Goal: Task Accomplishment & Management: Complete application form

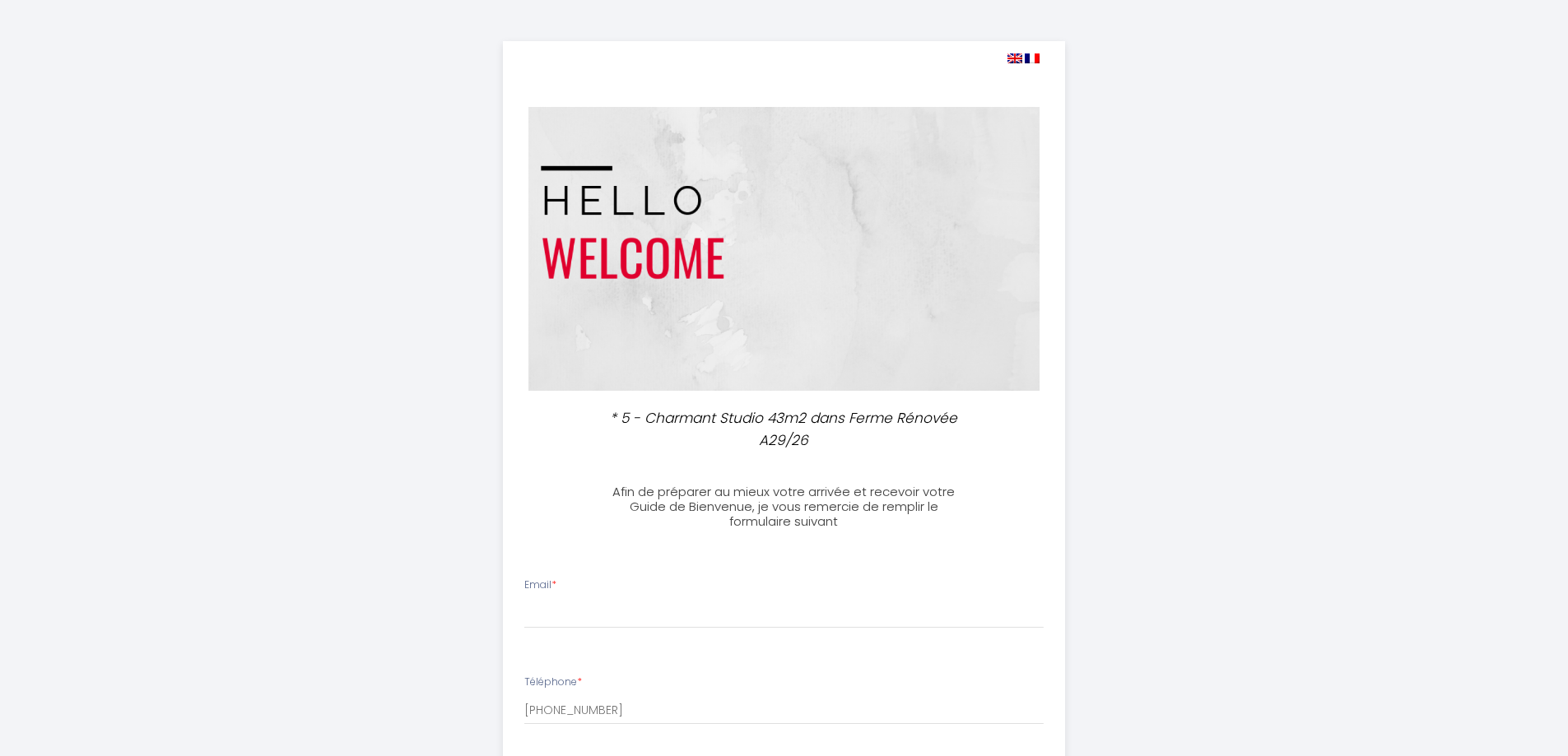
select select
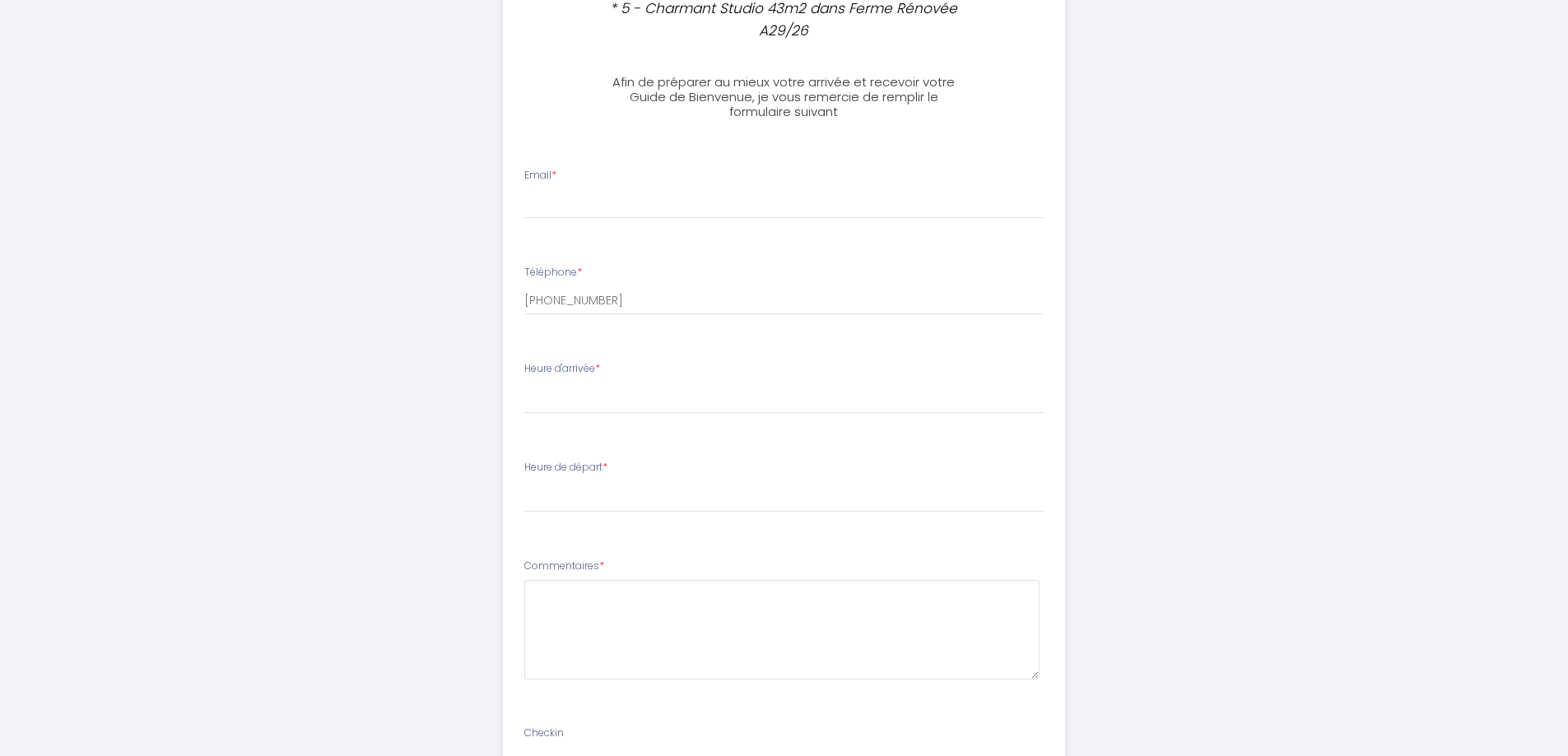
scroll to position [412, 0]
click at [575, 198] on input "Email *" at bounding box center [784, 203] width 519 height 30
type input "[EMAIL_ADDRESS][DOMAIN_NAME]"
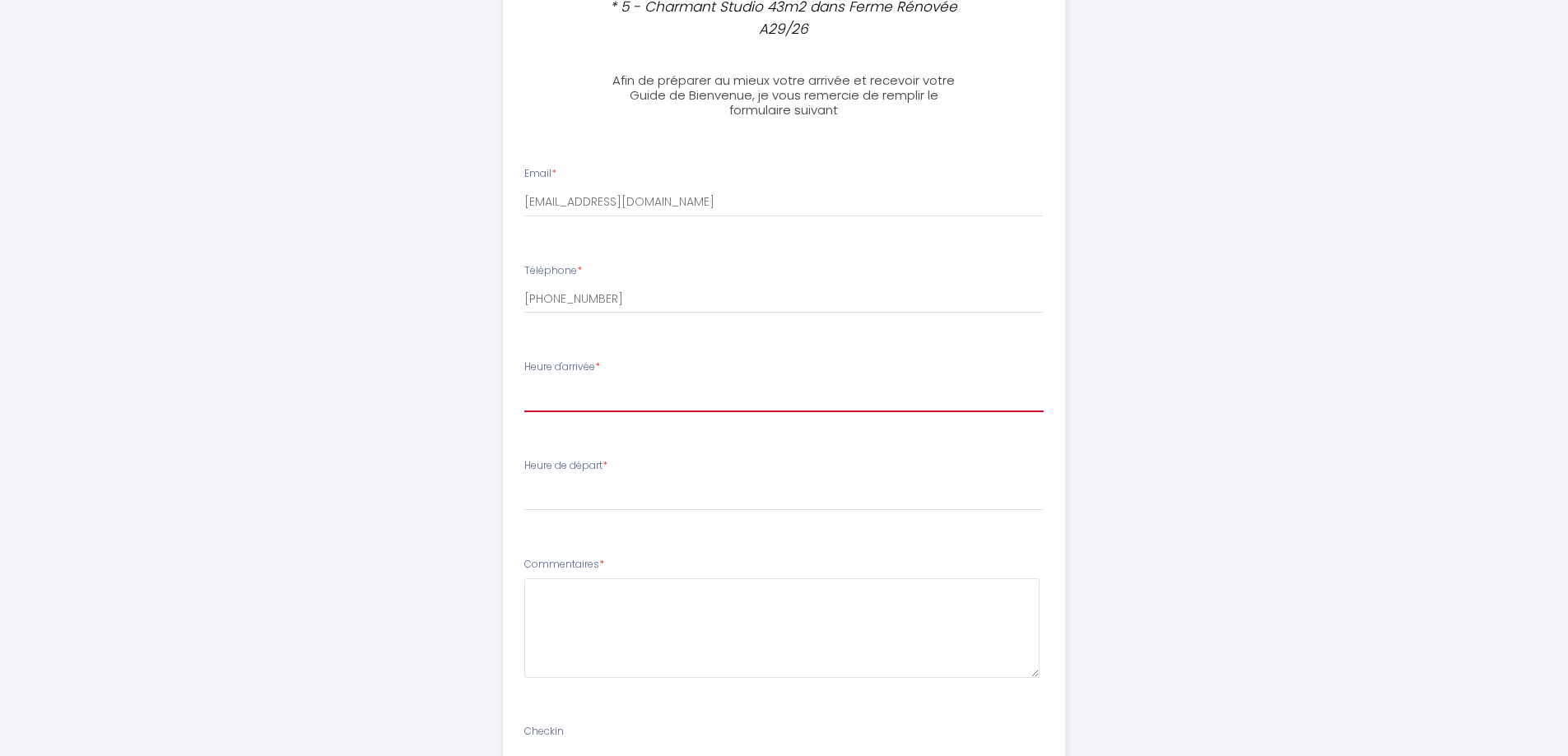
click at [618, 398] on select "16:00 16:30 17:00 17:30 18:00 18:30 19:00 19:30 20:00 20:30 21:00 21:30 22:00 2…" at bounding box center [784, 396] width 519 height 31
select select "19:30"
click at [524, 381] on select "16:00 16:30 17:00 17:30 18:00 18:30 19:00 19:30 20:00 20:30 21:00 21:30 22:00 2…" at bounding box center [784, 396] width 519 height 31
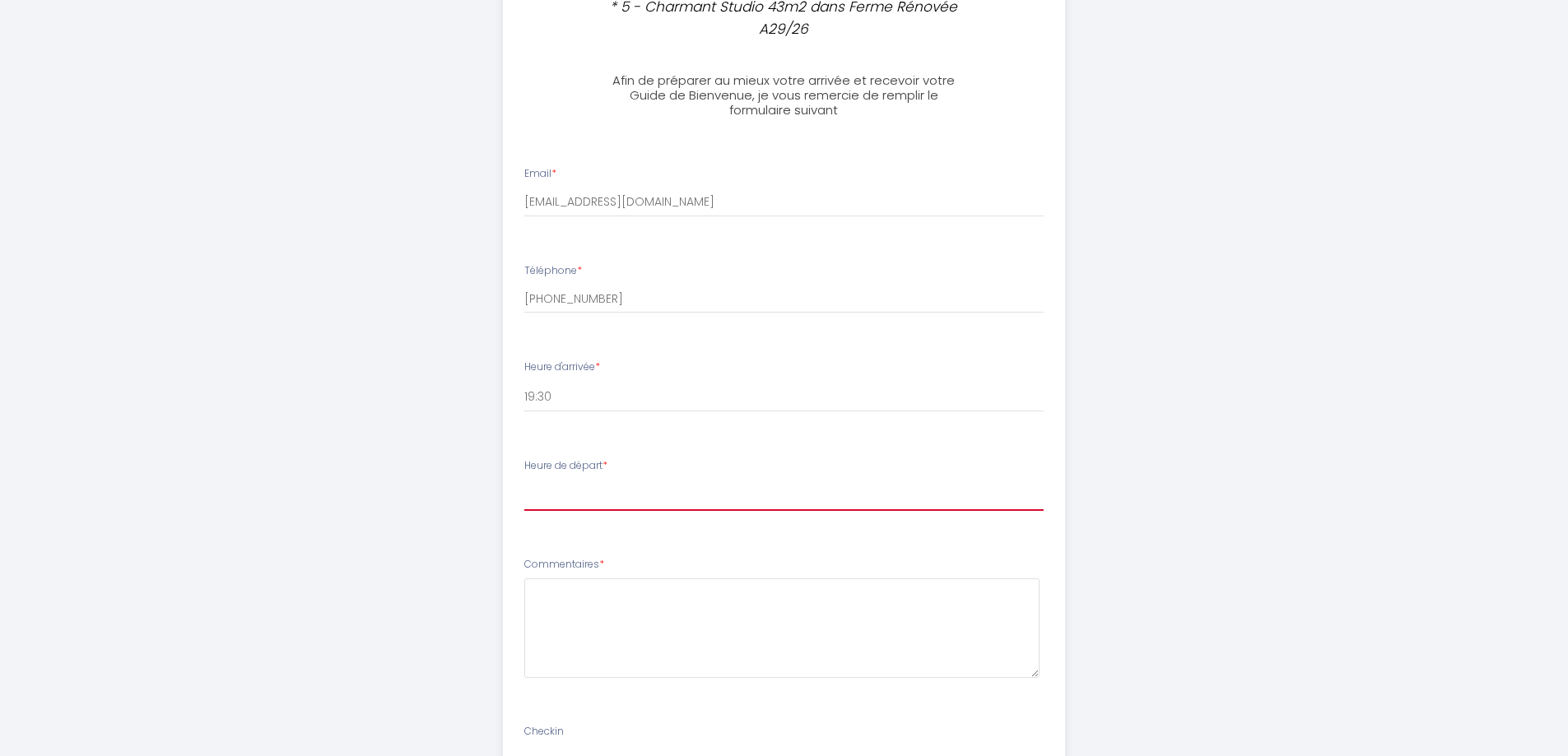
click at [600, 481] on select "00:00 00:30 01:00 01:30 02:00 02:30 03:00 03:30 04:00 04:30 05:00 05:30 06:00 0…" at bounding box center [784, 494] width 519 height 31
select select "11:00"
click at [524, 479] on select "00:00 00:30 01:00 01:30 02:00 02:30 03:00 03:30 04:00 04:30 05:00 05:30 06:00 0…" at bounding box center [784, 494] width 519 height 31
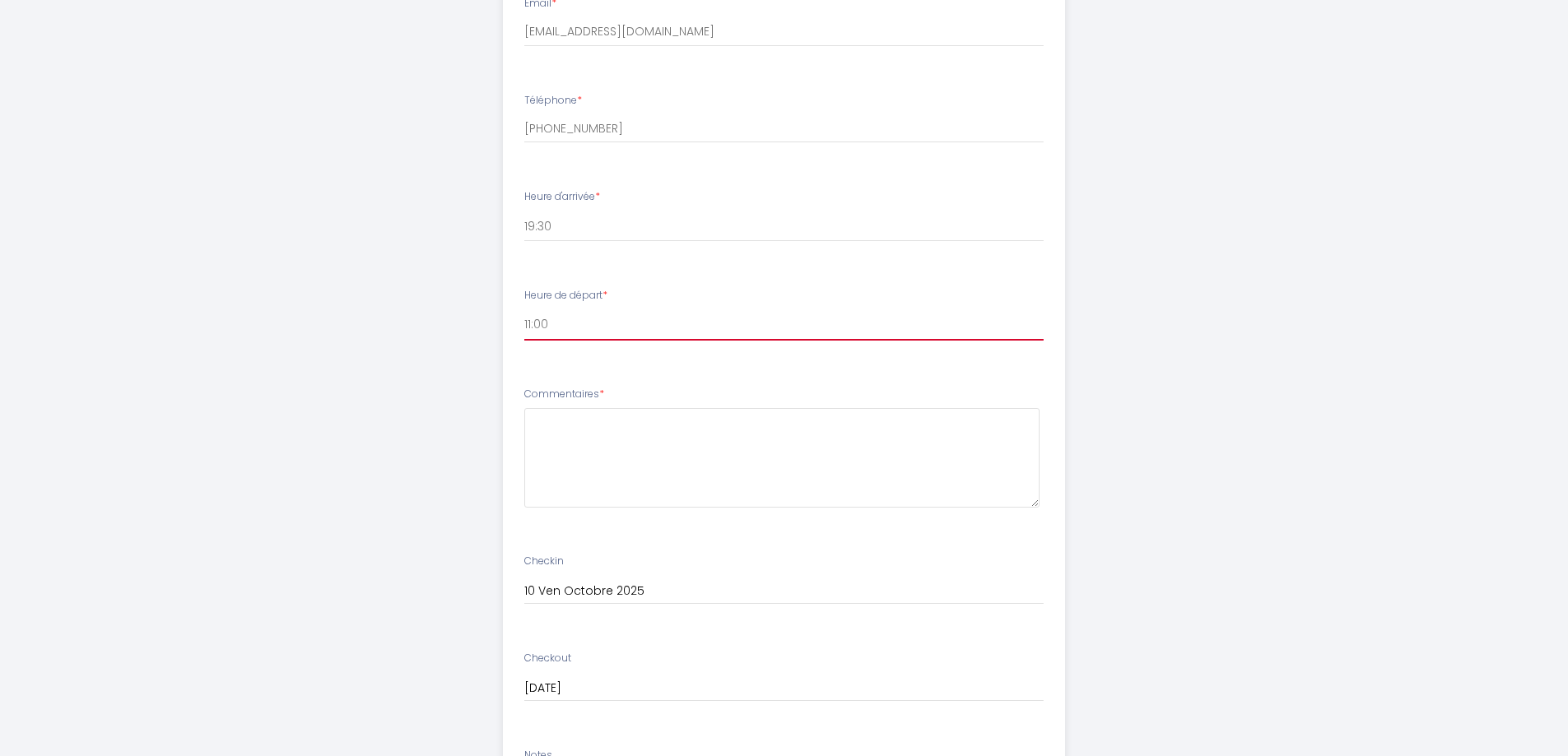
scroll to position [576, 0]
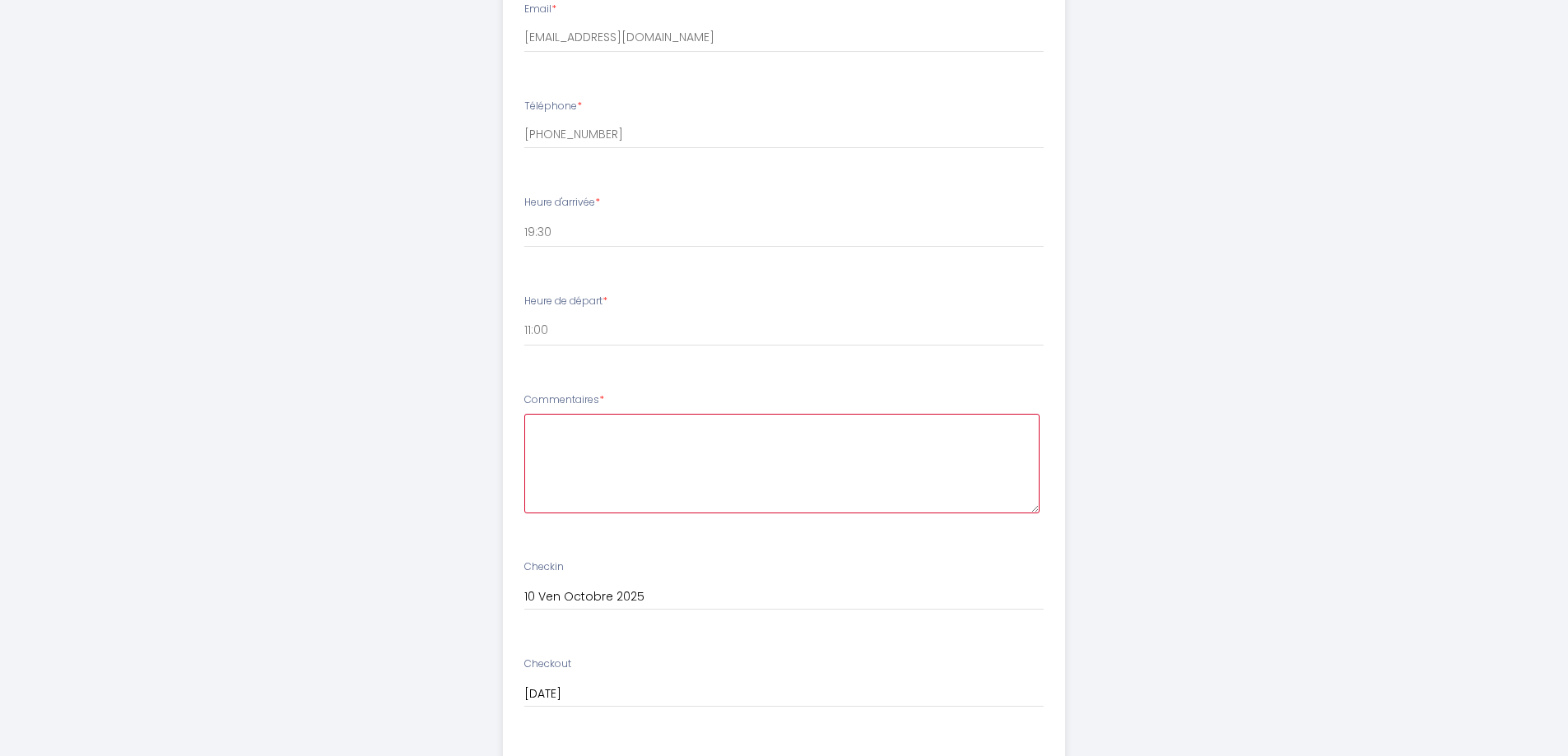
click at [613, 436] on textarea at bounding box center [782, 464] width 515 height 99
type textarea "J"
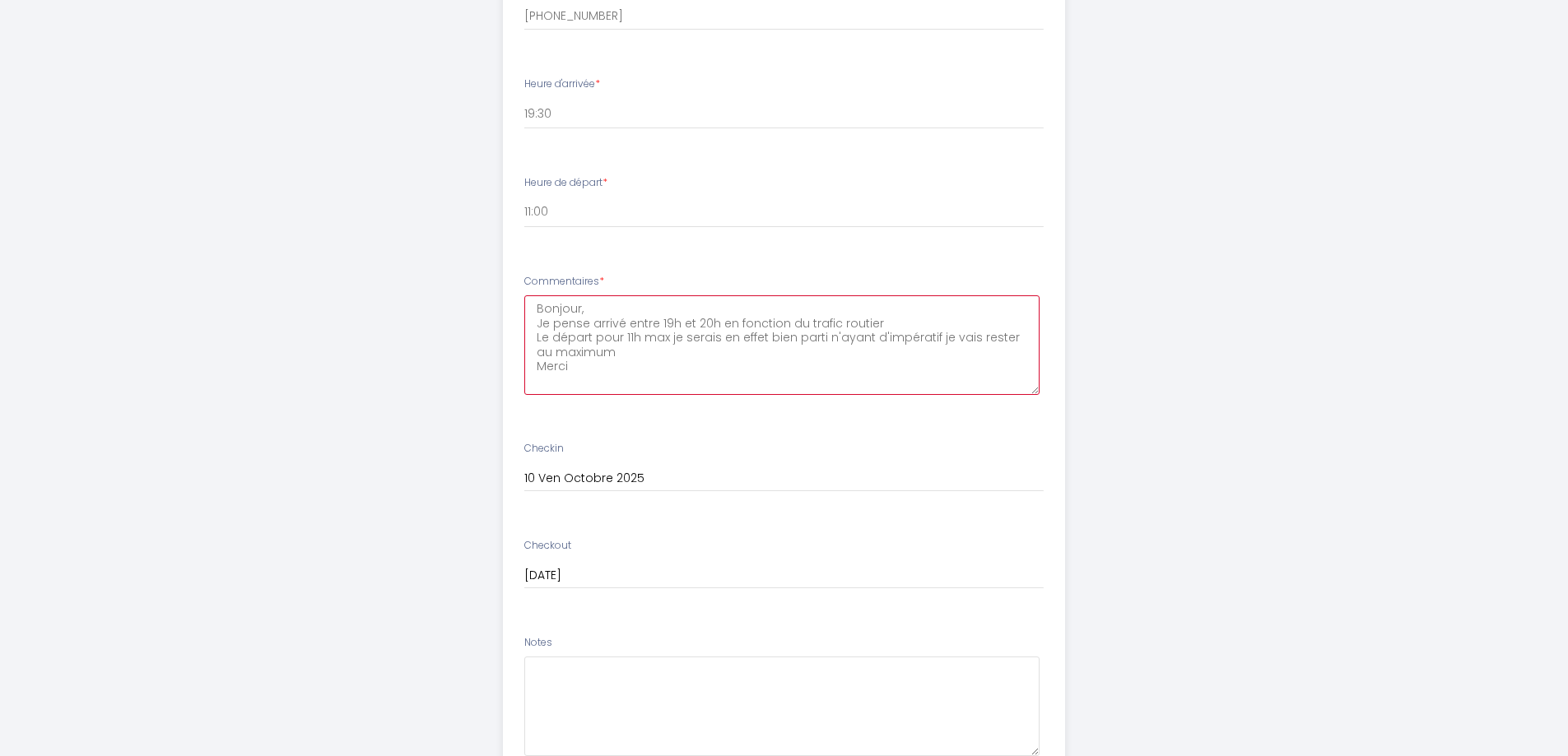
scroll to position [835, 0]
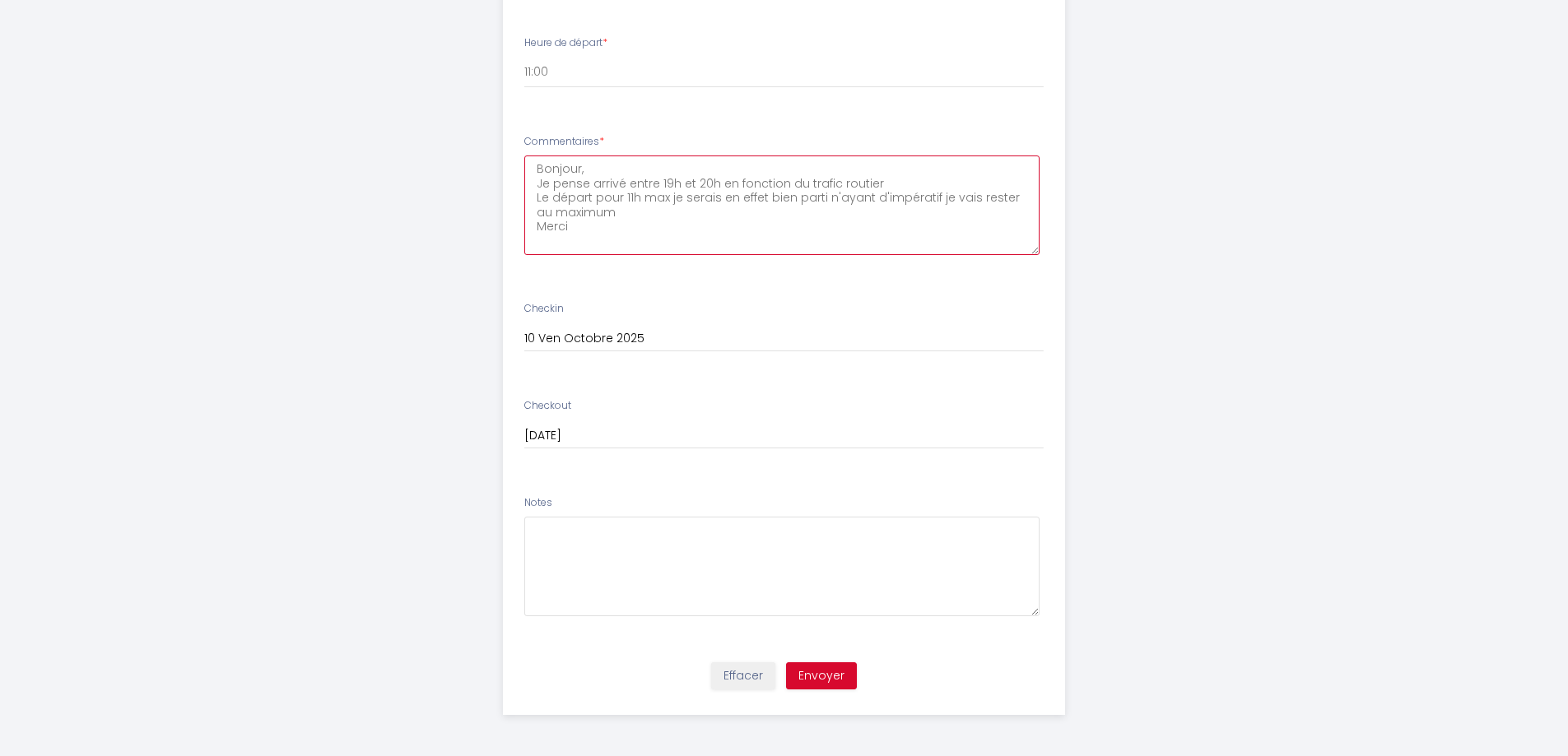
type textarea "Bonjour, Je pense arrivé entre 19h et 20h en fonction du trafic routier Le dépa…"
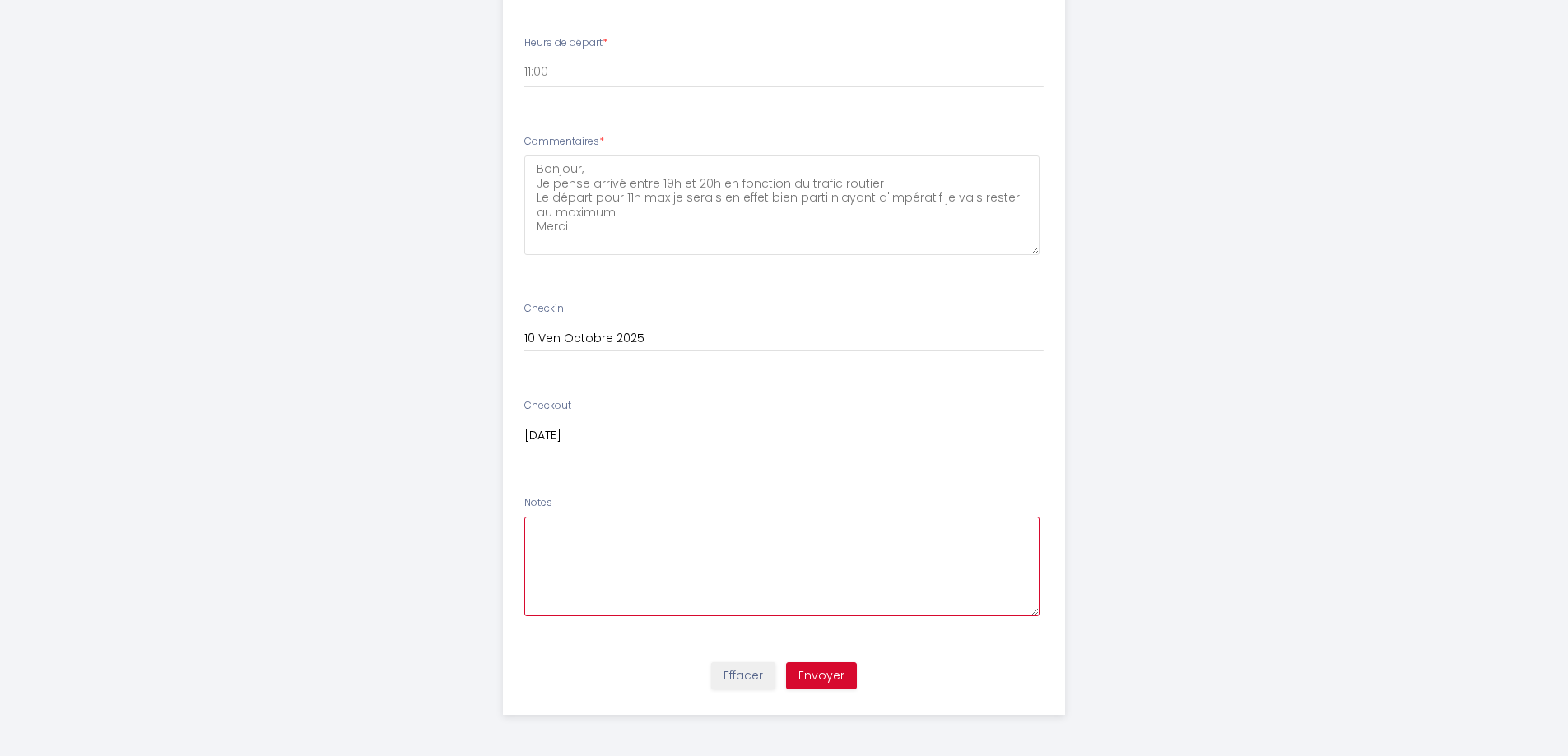
click at [620, 551] on textarea at bounding box center [782, 567] width 515 height 99
click at [765, 529] on textarea "Comment se fait la récupération des clé svp?" at bounding box center [782, 567] width 515 height 99
type textarea "Comment se fait la récupération des clés svp?"
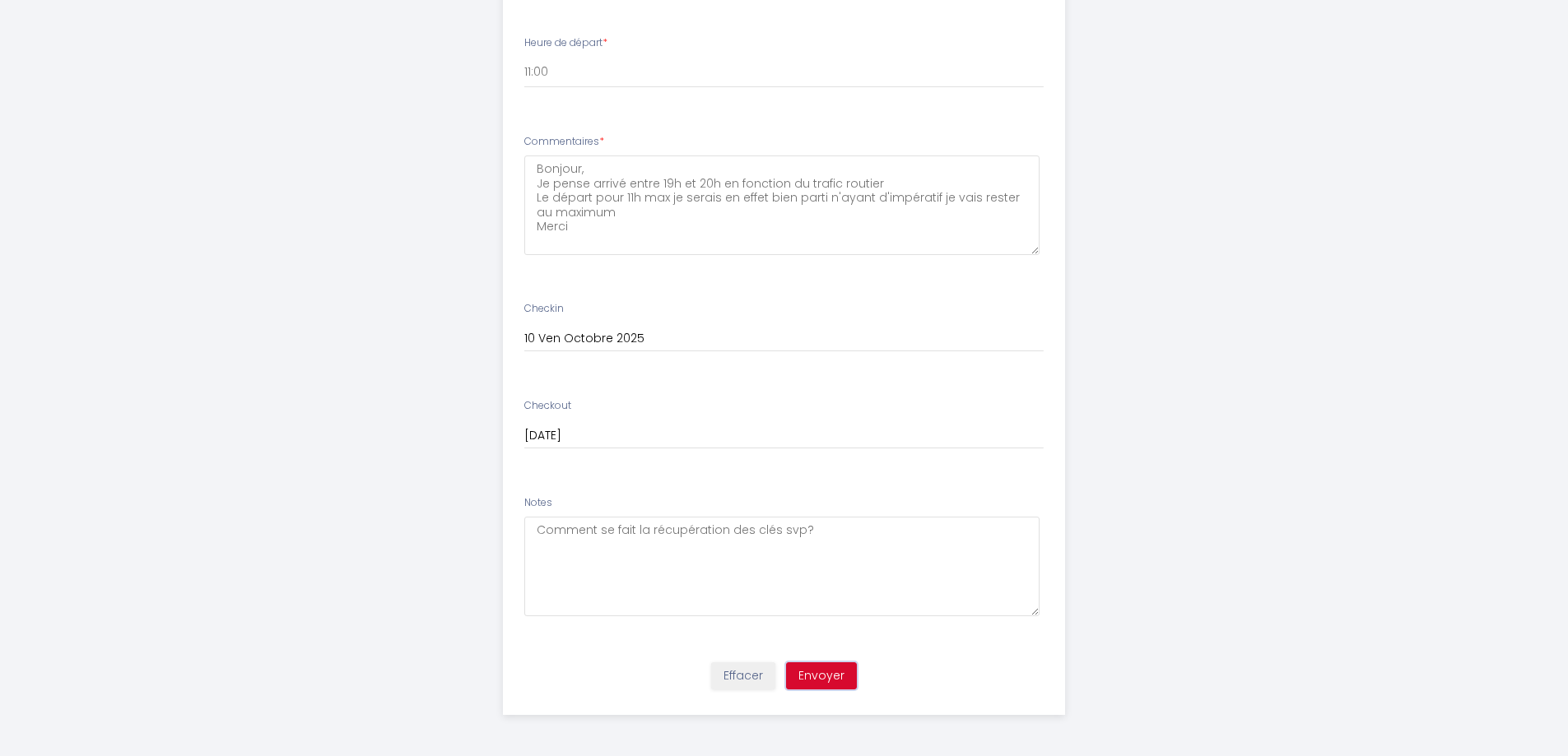
click at [828, 675] on button "Envoyer" at bounding box center [821, 676] width 71 height 28
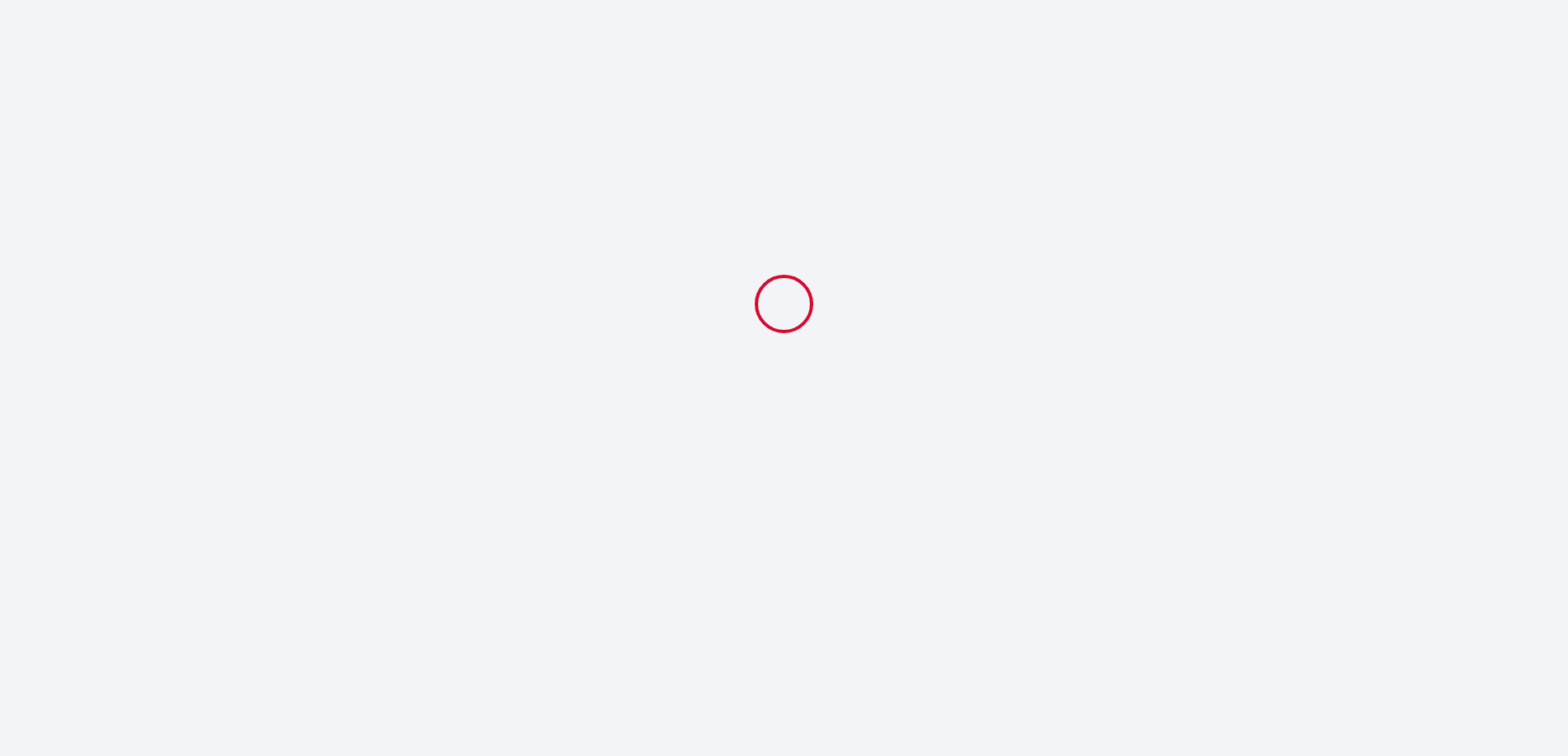
select select "19:30"
select select "11:00"
